Goal: Task Accomplishment & Management: Use online tool/utility

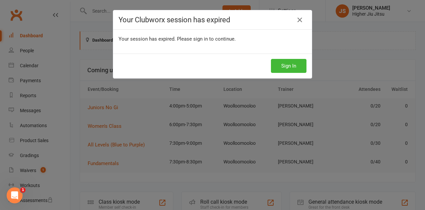
drag, startPoint x: 298, startPoint y: 21, endPoint x: 304, endPoint y: 18, distance: 6.8
click at [298, 21] on icon at bounding box center [300, 20] width 8 height 8
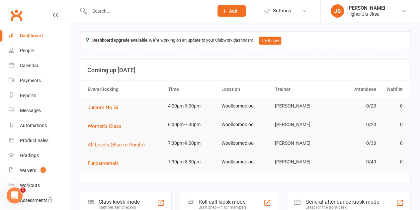
click at [298, 20] on li "Settings Membership Plans Event Templates Appointment Types Mobile App Website …" at bounding box center [287, 11] width 66 height 22
click at [296, 12] on link "Settings" at bounding box center [288, 10] width 46 height 15
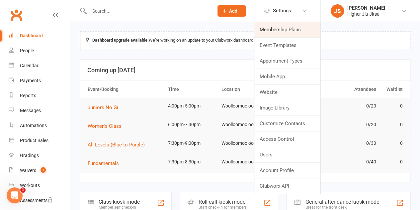
click at [294, 30] on link "Membership Plans" at bounding box center [288, 29] width 66 height 15
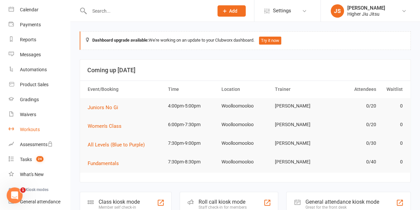
scroll to position [66, 0]
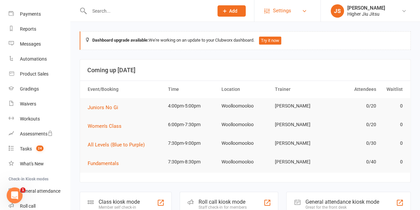
click at [287, 9] on span "Settings" at bounding box center [282, 10] width 18 height 15
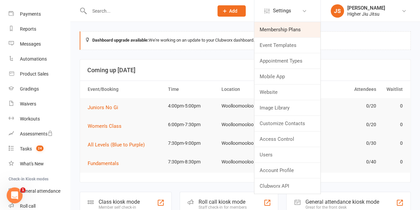
click at [291, 32] on link "Membership Plans" at bounding box center [288, 29] width 66 height 15
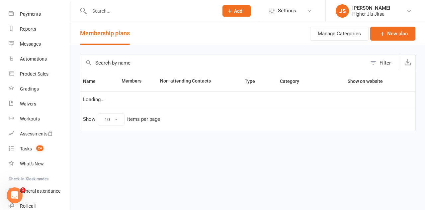
select select "100"
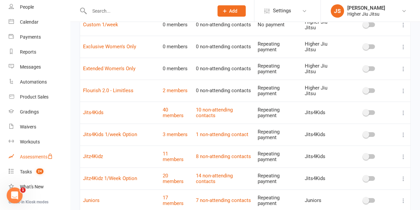
scroll to position [33, 0]
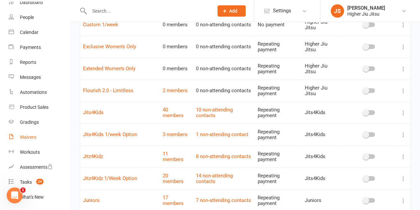
click at [32, 138] on div "Waivers" at bounding box center [28, 136] width 16 height 5
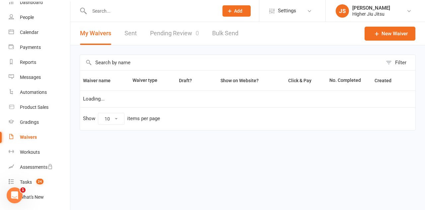
select select "100"
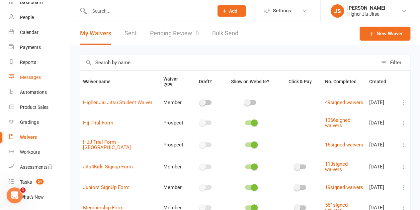
click at [35, 81] on link "Messages" at bounding box center [39, 77] width 61 height 15
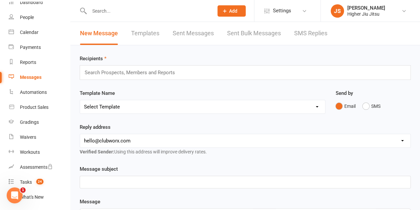
click at [143, 35] on link "Templates" at bounding box center [145, 33] width 28 height 23
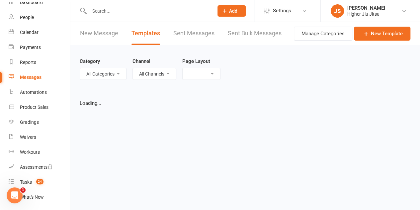
select select "grid"
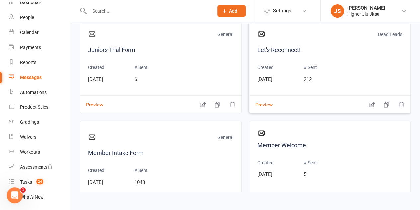
scroll to position [499, 0]
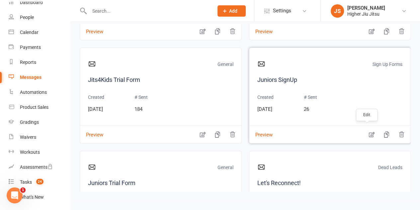
click at [369, 131] on icon "button" at bounding box center [372, 134] width 7 height 7
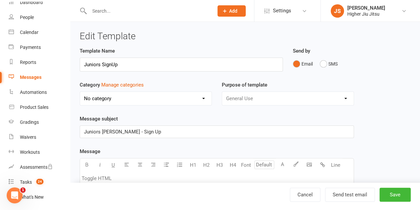
select select "9521"
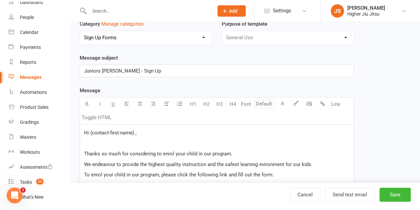
scroll to position [166, 0]
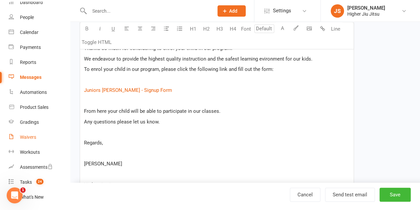
click at [35, 136] on div "Waivers" at bounding box center [28, 136] width 16 height 5
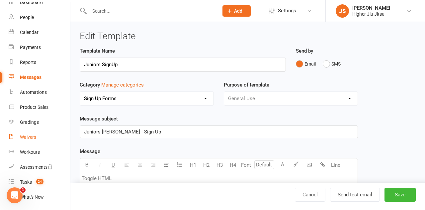
select select "100"
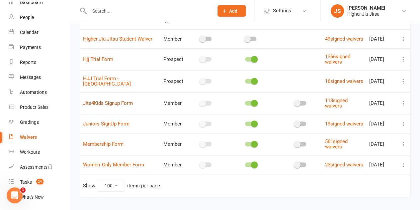
scroll to position [66, 0]
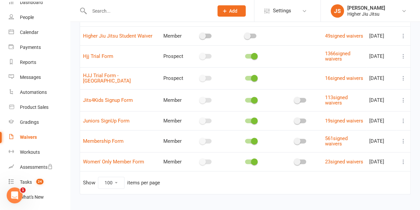
click at [404, 121] on icon at bounding box center [404, 120] width 7 height 7
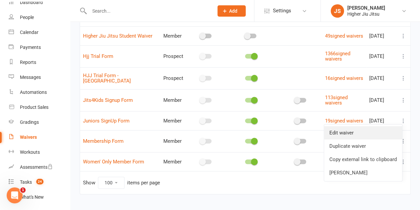
click at [378, 131] on link "Edit waiver" at bounding box center [363, 132] width 78 height 13
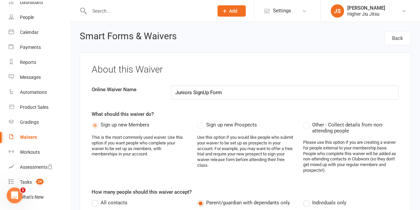
select select "applies_to_all_signees"
select select "copy_answers_for_primary_signee"
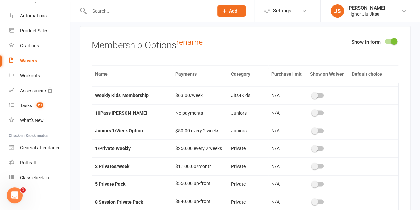
scroll to position [637, 0]
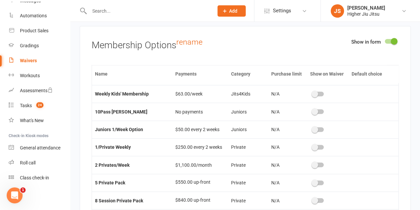
click at [312, 126] on span at bounding box center [315, 129] width 7 height 7
click at [313, 128] on input "checkbox" at bounding box center [313, 128] width 0 height 0
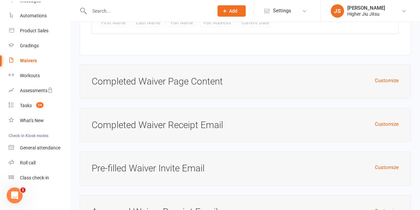
scroll to position [2399, 0]
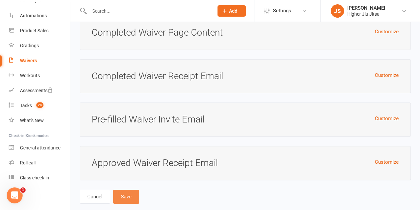
click at [130, 189] on button "Save" at bounding box center [126, 196] width 26 height 14
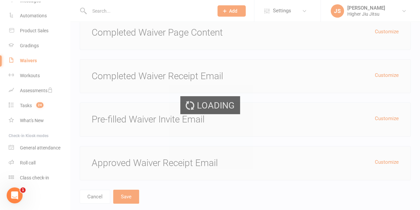
select select "100"
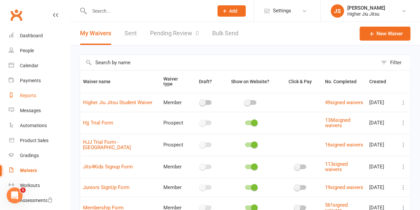
click at [33, 92] on link "Reports" at bounding box center [39, 95] width 61 height 15
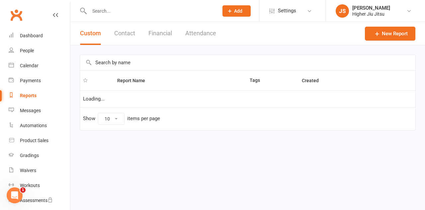
select select "25"
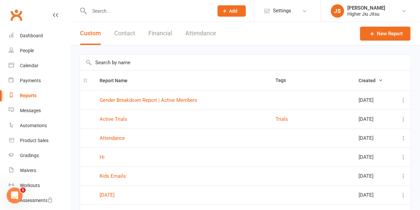
click at [201, 31] on button "Attendance" at bounding box center [200, 33] width 31 height 23
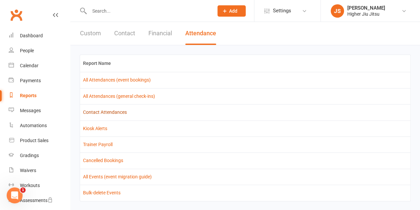
click at [104, 113] on link "Contact Attendances" at bounding box center [105, 111] width 44 height 5
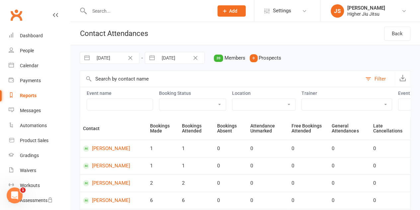
click at [110, 56] on input "31 Jul 2025" at bounding box center [116, 57] width 46 height 11
select select "5"
select select "2025"
select select "6"
select select "2025"
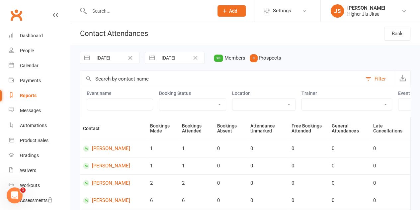
select select "7"
select select "2025"
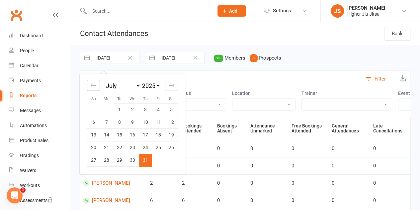
drag, startPoint x: 94, startPoint y: 84, endPoint x: 95, endPoint y: 88, distance: 4.5
click at [94, 84] on icon "Move backward to switch to the previous month." at bounding box center [93, 85] width 6 height 6
select select "4"
select select "2025"
click at [96, 108] on td "1" at bounding box center [93, 109] width 13 height 13
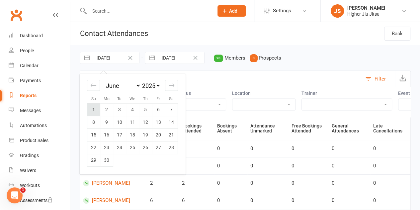
type input "01 Jun 2025"
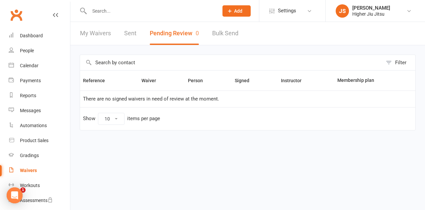
click at [110, 12] on input "text" at bounding box center [150, 10] width 127 height 9
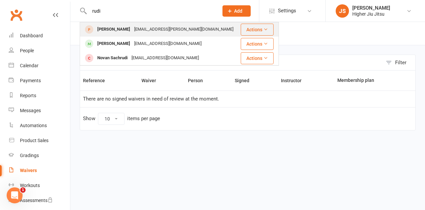
type input "rudi"
click at [132, 31] on div "rudi.muller@gmail.com" at bounding box center [183, 30] width 103 height 10
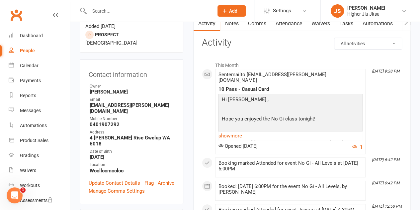
scroll to position [66, 0]
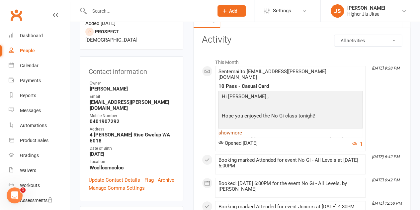
click at [235, 128] on link "show more" at bounding box center [290, 132] width 145 height 9
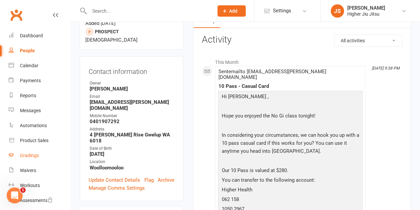
click at [33, 156] on div "Gradings" at bounding box center [29, 155] width 19 height 5
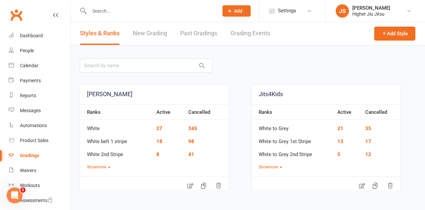
click at [143, 37] on link "New Grading" at bounding box center [150, 33] width 34 height 23
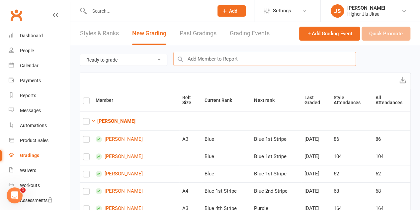
click at [248, 60] on input "text" at bounding box center [265, 59] width 183 height 14
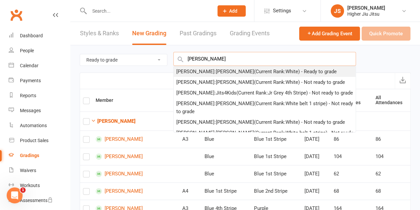
type input "alex pri"
click at [223, 71] on div "Alex Prichard : Gracie Jiu Jitsu (Current Rank: White ) - Ready to grade" at bounding box center [257, 71] width 161 height 8
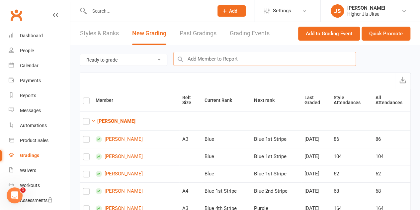
click at [222, 56] on input "text" at bounding box center [265, 59] width 183 height 14
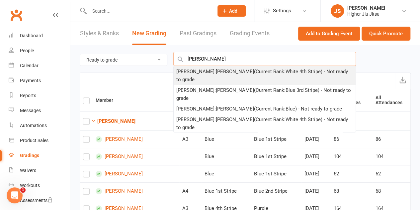
type input "remy nguyen"
click at [218, 71] on div "Remy Nguyen : Gracie Jiu Jitsu (Current Rank: White 4th Stripe ) - Not ready to…" at bounding box center [265, 75] width 177 height 16
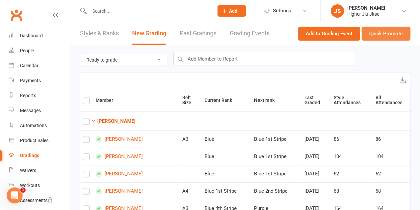
click at [386, 34] on button "Quick Promote" at bounding box center [386, 34] width 49 height 14
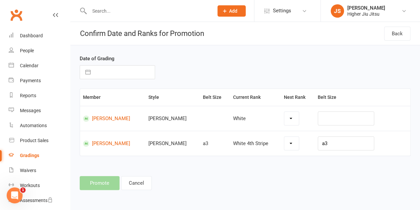
click at [100, 75] on input "text" at bounding box center [124, 71] width 61 height 13
select select "6"
select select "2025"
select select "7"
select select "2025"
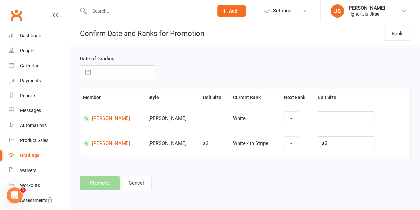
select select "8"
select select "2025"
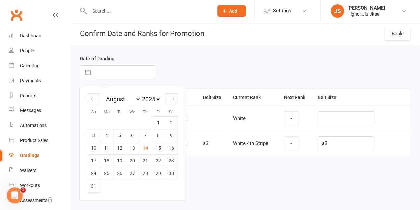
select select "4258"
select select "3381"
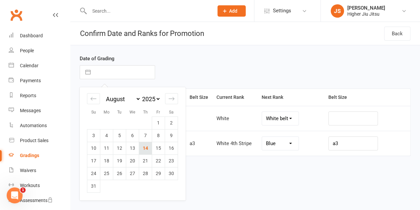
click at [146, 148] on td "14" at bounding box center [145, 148] width 13 height 13
type input "14 Aug 2025"
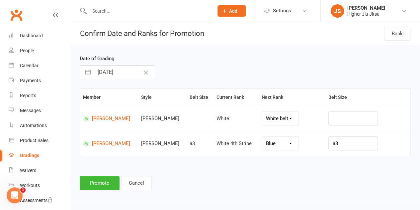
click at [283, 116] on select "White belt 1 stripe White 2nd Stripe White 3rd Stripe White 4th Stripe Blue Blu…" at bounding box center [280, 118] width 37 height 13
select select "3381"
click at [101, 186] on button "Promote" at bounding box center [100, 183] width 40 height 14
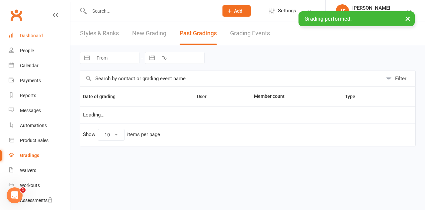
click at [31, 36] on div "Dashboard" at bounding box center [31, 35] width 23 height 5
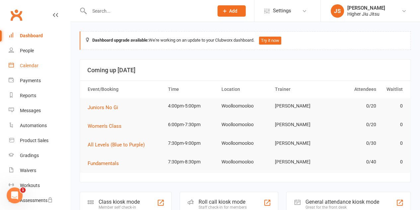
click at [35, 68] on div "Calendar" at bounding box center [29, 65] width 19 height 5
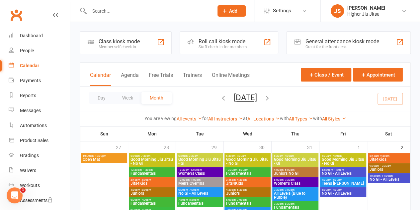
click at [230, 41] on div "Roll call kiosk mode" at bounding box center [223, 41] width 48 height 6
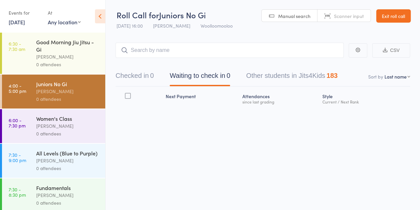
click at [33, 49] on link "6:30 - 7:30 am Good Morning Jiu Jitsu - Gi John Smallios 0 attendees" at bounding box center [53, 53] width 103 height 41
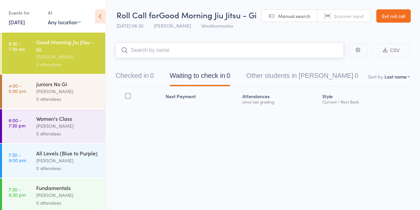
click at [195, 50] on input "search" at bounding box center [230, 50] width 228 height 15
type input "david lu"
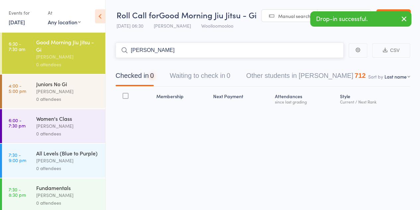
type input "cam byrne"
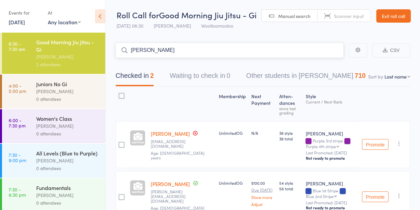
type input "prichard"
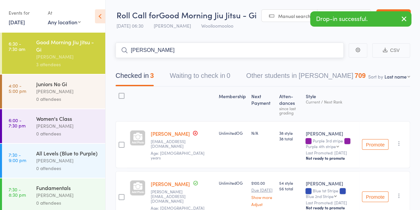
type input "remy nguyen"
type input "gray negrine"
type input "vinicius"
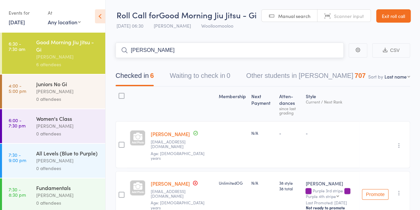
type input "lin hwong"
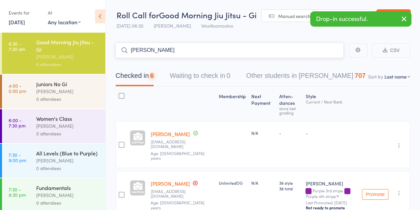
type input "ameya"
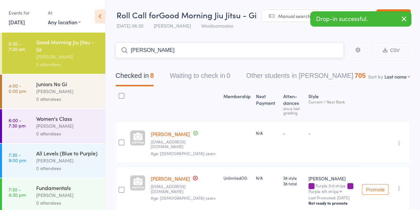
type input "cam mclean"
type input "sergey"
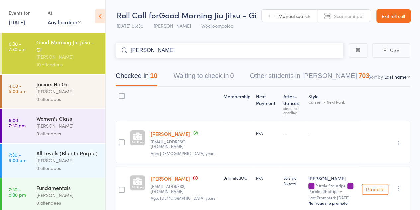
type input "lachlan bell"
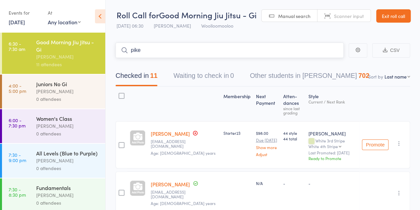
type input "pike"
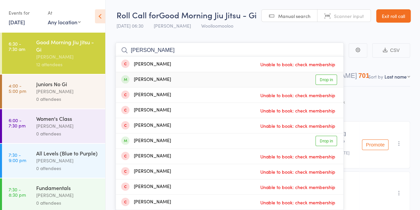
type input "fitzpatrick"
click at [177, 84] on div "Andrew Fitzpatrick Drop in" at bounding box center [230, 79] width 228 height 15
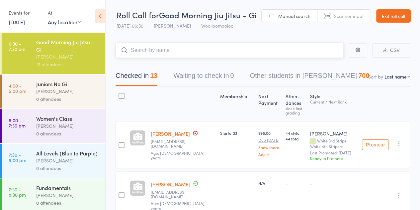
click at [183, 46] on input "search" at bounding box center [230, 50] width 228 height 15
click at [154, 51] on input "search" at bounding box center [230, 50] width 228 height 15
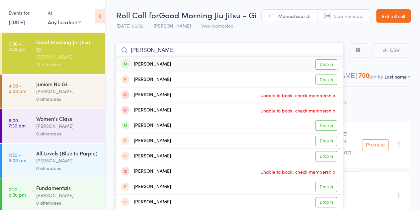
type input "tyson catford"
click at [175, 64] on div "Tyson Catford Drop in" at bounding box center [230, 64] width 228 height 15
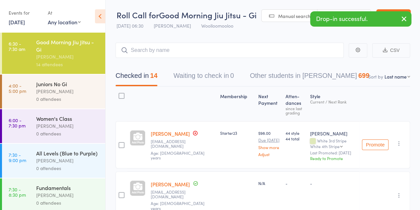
click at [25, 22] on link "14 Aug, 2025" at bounding box center [17, 21] width 16 height 7
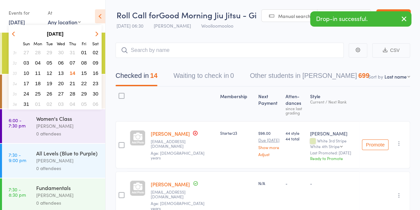
click at [57, 71] on button "13" at bounding box center [61, 72] width 10 height 9
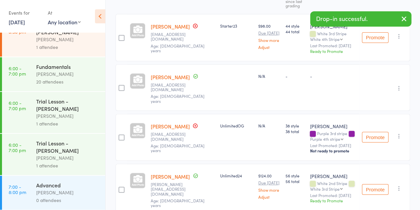
scroll to position [199, 0]
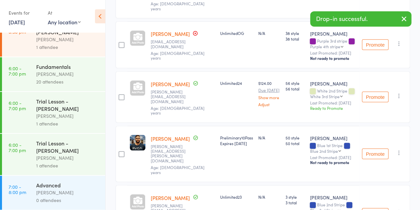
click at [55, 189] on div "[PERSON_NAME]" at bounding box center [67, 192] width 63 height 8
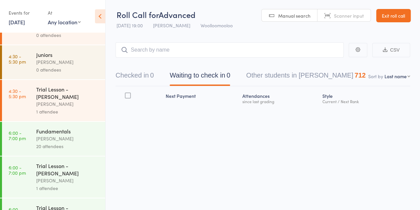
scroll to position [100, 0]
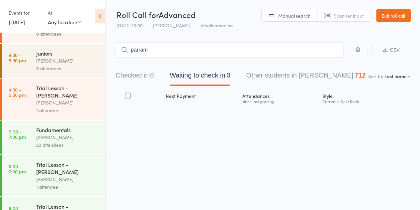
type input "parram"
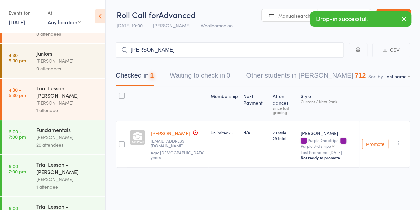
type input "dawson"
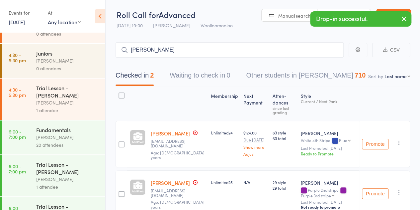
type input "ron cachola"
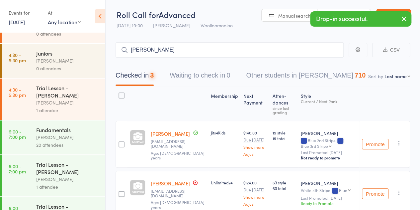
type input "shan gao"
type input "remy nugyen"
type input "pete taylor"
type input "elie trel"
type input "miriam"
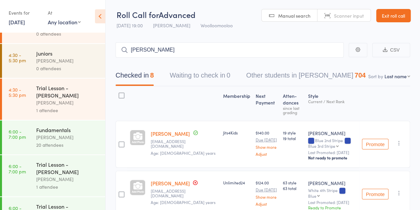
type input "matt jackson"
type input "trow"
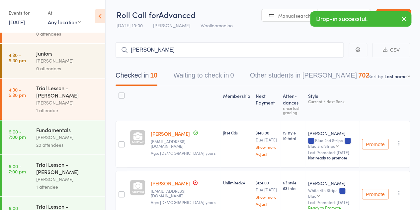
type input "maddie rose"
type input "hunter bould"
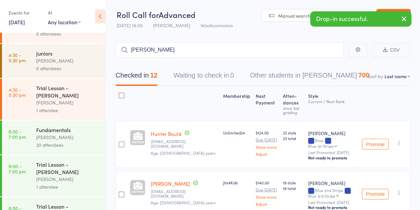
type input "geoff luong"
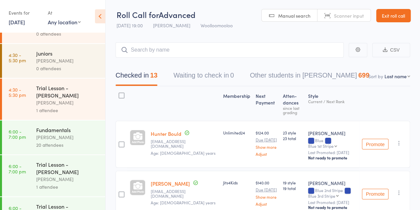
type input "b"
type input "hampson"
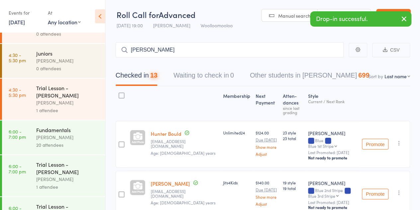
type input "zammit"
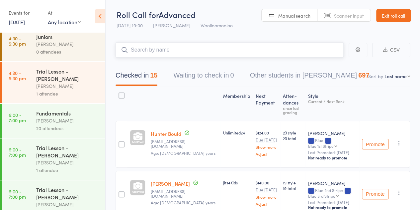
scroll to position [63, 0]
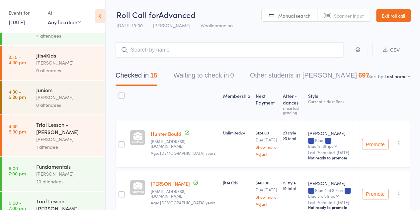
click at [59, 67] on div "0 attendees" at bounding box center [67, 70] width 63 height 8
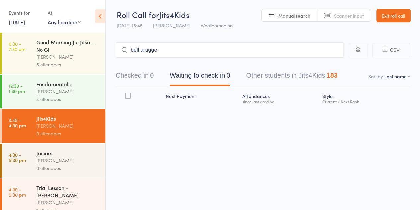
type input "bell arugger"
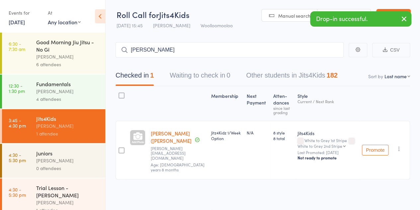
type input "joseph morabito"
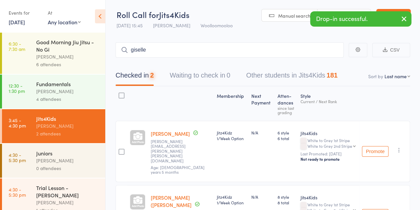
type input "giselle"
type input "mico"
type input "lorcan"
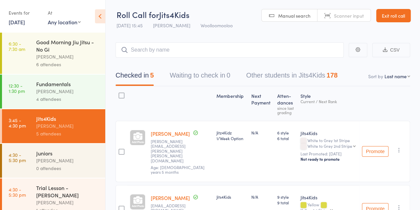
click at [66, 158] on div "[PERSON_NAME]" at bounding box center [67, 161] width 63 height 8
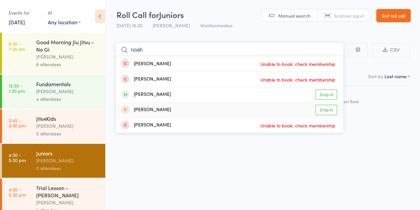
type input "noah"
click at [157, 94] on div "Noah Coniglio" at bounding box center [146, 95] width 50 height 8
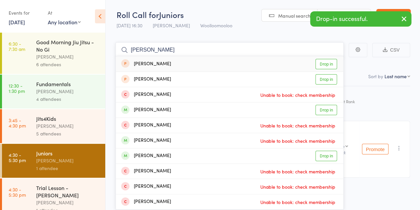
type input "darcy nguyen"
click at [191, 63] on div "Darcy Nguyen Drop in" at bounding box center [230, 63] width 228 height 15
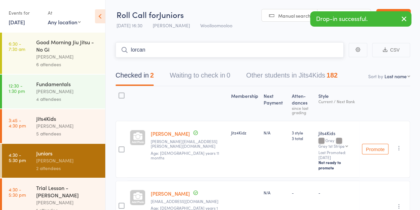
type input "lorcan"
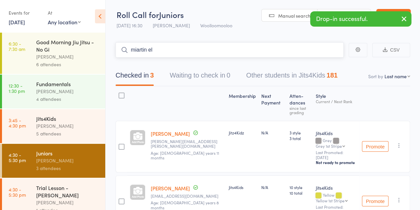
type input "miartin elk"
type input "e"
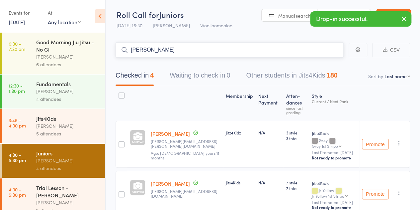
type input "aaron cachola"
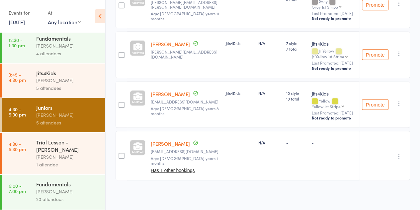
scroll to position [66, 0]
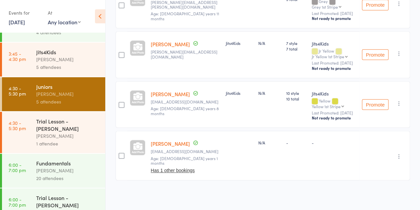
click at [64, 133] on div "[PERSON_NAME]" at bounding box center [67, 136] width 63 height 8
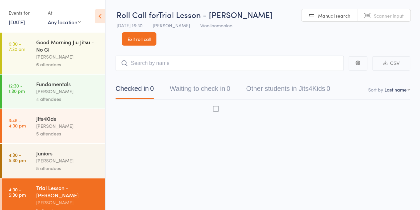
scroll to position [0, 0]
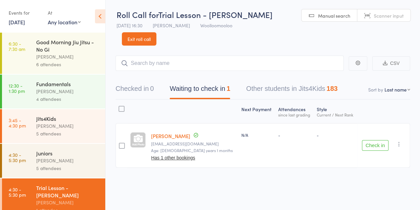
click at [379, 140] on button "Check in" at bounding box center [375, 145] width 27 height 11
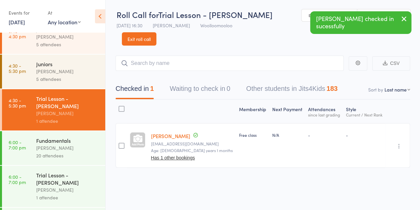
scroll to position [100, 0]
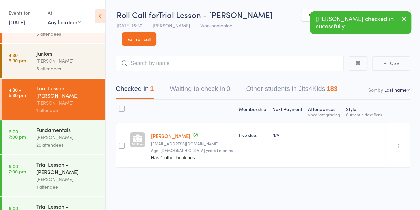
click at [59, 139] on div "[PERSON_NAME]" at bounding box center [67, 137] width 63 height 8
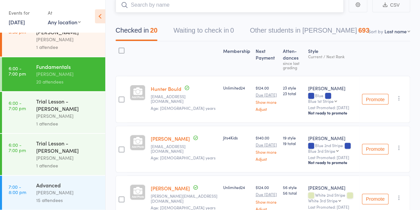
scroll to position [133, 0]
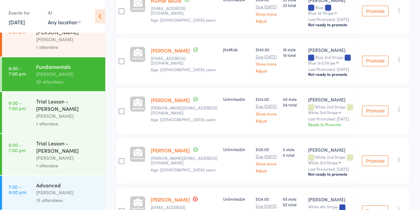
click at [59, 195] on div "[PERSON_NAME]" at bounding box center [67, 192] width 63 height 8
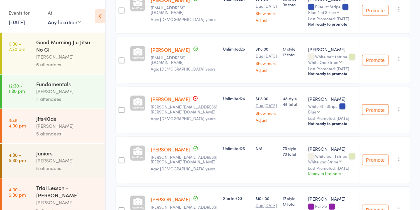
click at [103, 15] on icon at bounding box center [100, 16] width 10 height 14
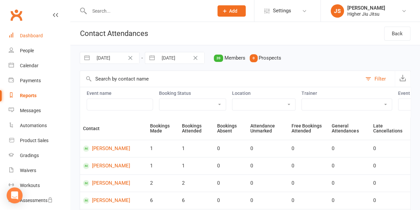
click at [37, 34] on div "Dashboard" at bounding box center [31, 35] width 23 height 5
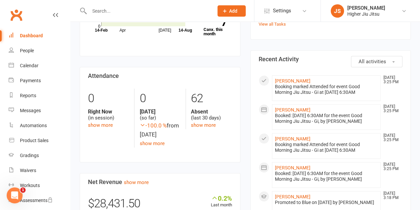
scroll to position [266, 0]
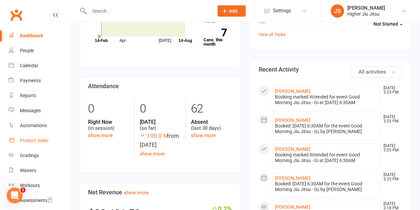
click at [30, 147] on link "Product Sales" at bounding box center [39, 140] width 61 height 15
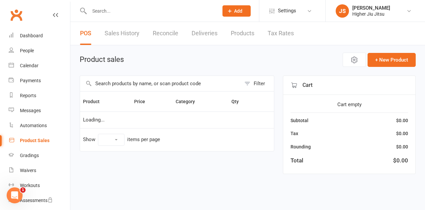
select select "10"
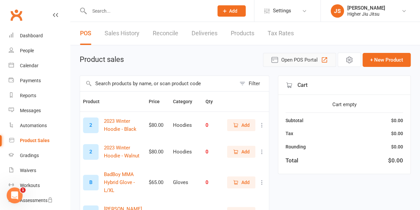
click at [302, 61] on span "Open POS Portal" at bounding box center [300, 60] width 37 height 8
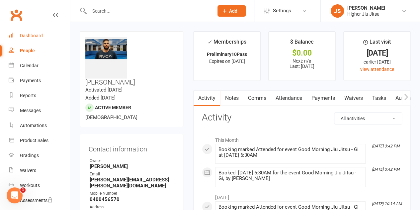
click at [35, 34] on div "Dashboard" at bounding box center [31, 35] width 23 height 5
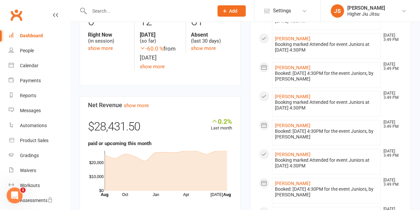
scroll to position [366, 0]
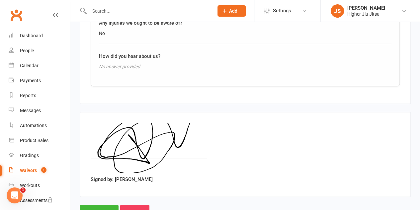
scroll to position [657, 0]
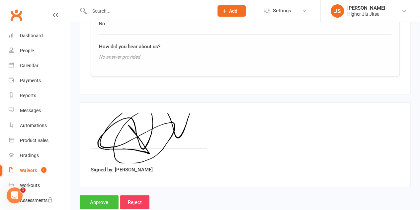
click at [99, 195] on input "Approve" at bounding box center [99, 202] width 39 height 14
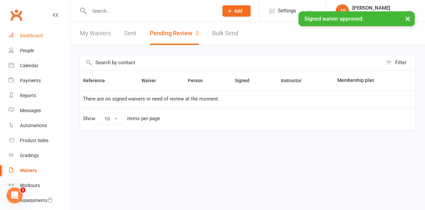
click at [31, 36] on div "Dashboard" at bounding box center [31, 35] width 23 height 5
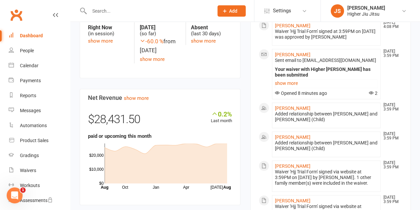
scroll to position [266, 0]
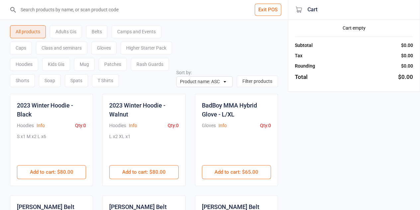
click at [140, 63] on div "Rash Guards" at bounding box center [150, 64] width 38 height 13
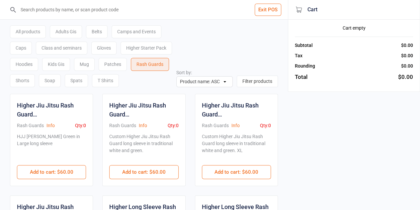
click at [95, 12] on input "search" at bounding box center [148, 9] width 262 height 19
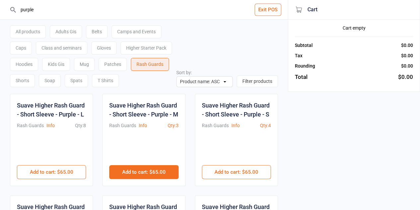
type input "purple"
click at [153, 172] on button "Add to cart : $65.00" at bounding box center [143, 172] width 69 height 14
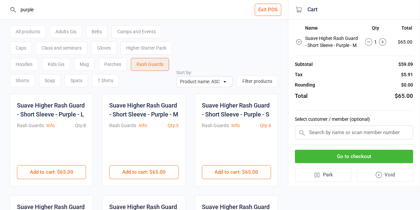
click at [352, 133] on input "text" at bounding box center [354, 132] width 118 height 14
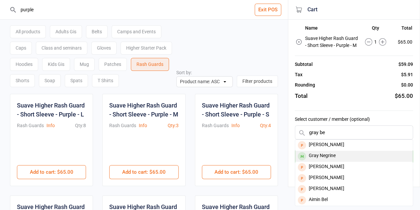
type input "gray be"
click at [345, 158] on div "Gray Negrine" at bounding box center [354, 156] width 118 height 11
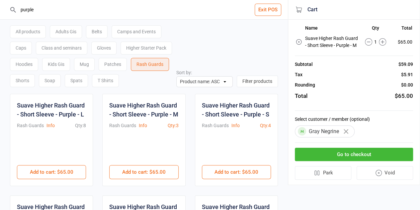
click at [353, 157] on button "Go to checkout" at bounding box center [354, 155] width 118 height 14
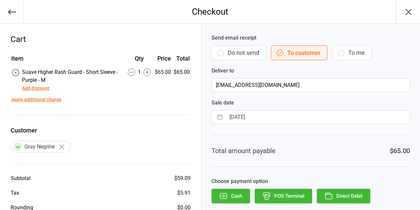
click at [41, 89] on button "Add discount" at bounding box center [36, 88] width 28 height 7
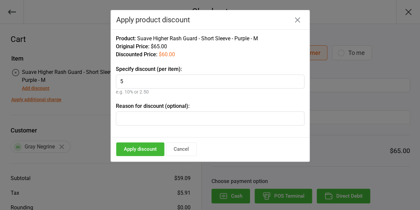
type input "5"
click at [153, 148] on button "Apply discount" at bounding box center [140, 149] width 48 height 14
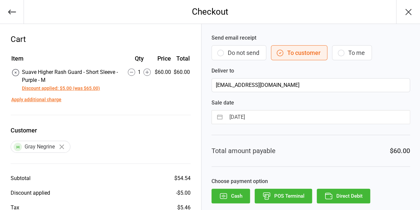
click at [406, 11] on icon "button" at bounding box center [409, 12] width 11 height 11
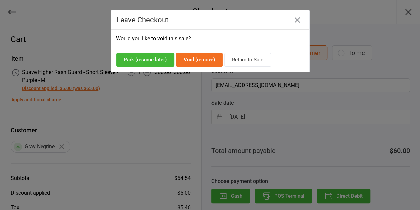
click at [209, 60] on button "Void (remove)" at bounding box center [199, 60] width 47 height 14
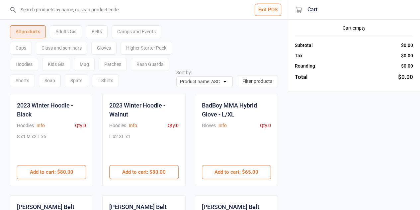
click at [268, 13] on button "Exit POS" at bounding box center [268, 10] width 27 height 12
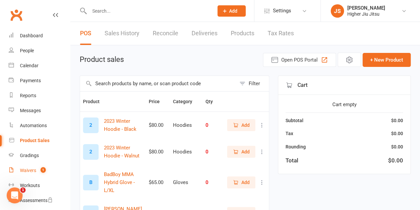
click at [38, 168] on count-badge "1" at bounding box center [41, 170] width 9 height 5
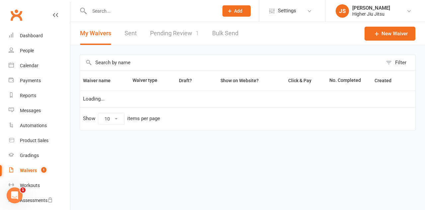
select select "100"
click at [166, 36] on link "Pending Review 1" at bounding box center [174, 33] width 49 height 23
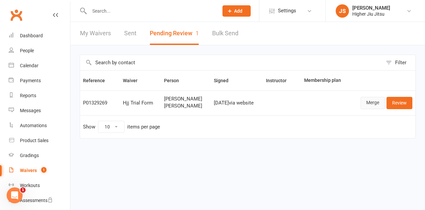
click at [377, 101] on link "Merge" at bounding box center [373, 103] width 24 height 12
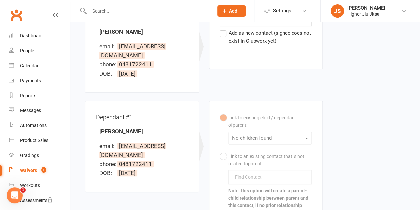
scroll to position [33, 0]
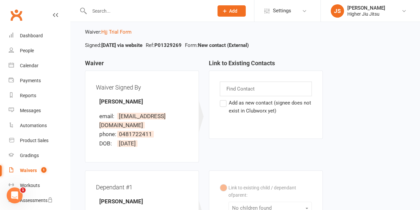
click at [229, 103] on label "Add as new contact (signee does not exist in Clubworx yet)" at bounding box center [266, 107] width 92 height 16
click at [224, 99] on input "Add as new contact (signee does not exist in Clubworx yet)" at bounding box center [222, 99] width 4 height 0
